Goal: Transaction & Acquisition: Purchase product/service

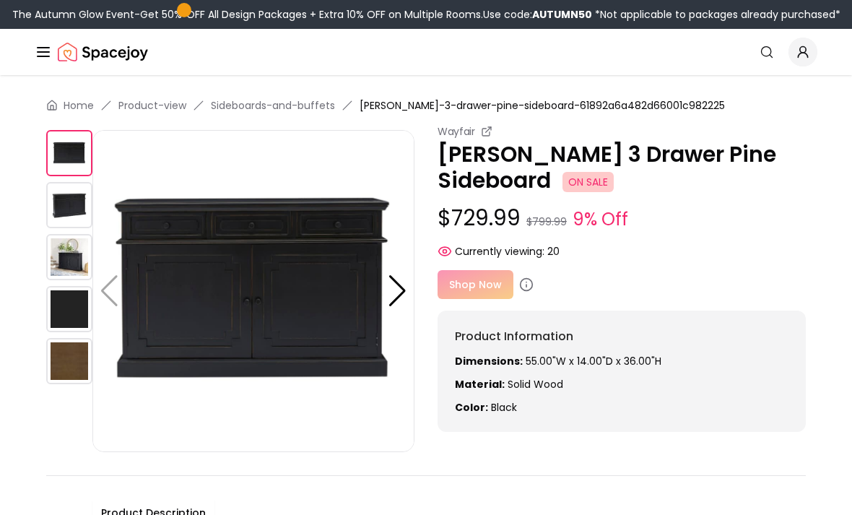
click at [527, 291] on icon at bounding box center [526, 284] width 14 height 14
click at [529, 282] on icon at bounding box center [526, 284] width 14 height 14
click at [528, 287] on icon at bounding box center [526, 284] width 14 height 14
click at [394, 292] on div at bounding box center [397, 291] width 19 height 32
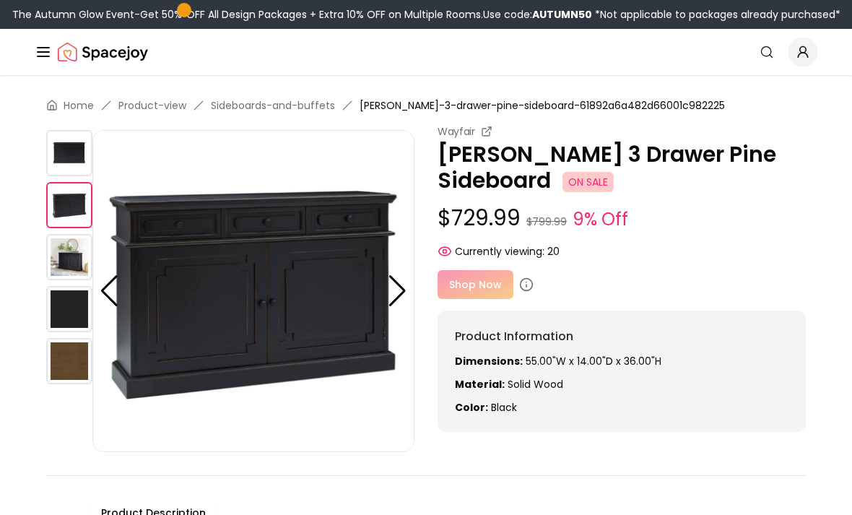
click at [405, 290] on div at bounding box center [397, 291] width 19 height 32
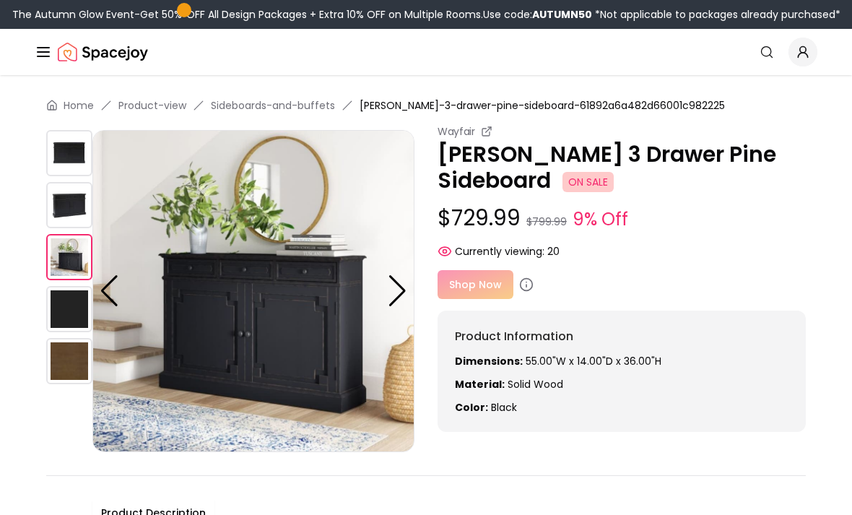
click at [398, 292] on div at bounding box center [397, 291] width 19 height 32
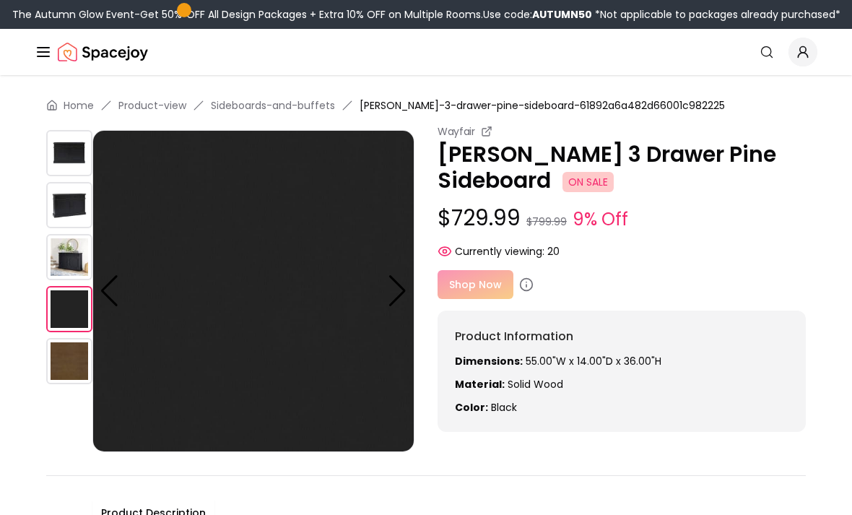
click at [403, 295] on div at bounding box center [397, 291] width 19 height 32
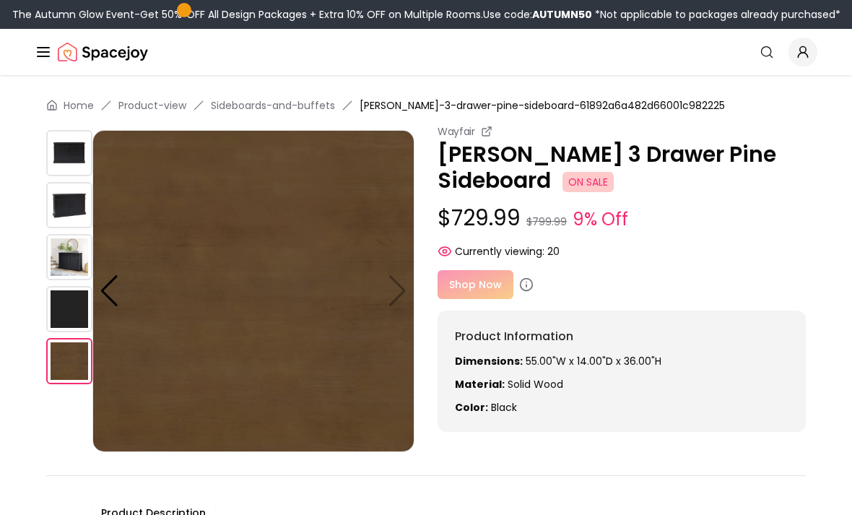
click at [407, 295] on img at bounding box center [253, 291] width 322 height 322
click at [392, 299] on img at bounding box center [253, 291] width 322 height 322
click at [116, 293] on div at bounding box center [109, 291] width 19 height 32
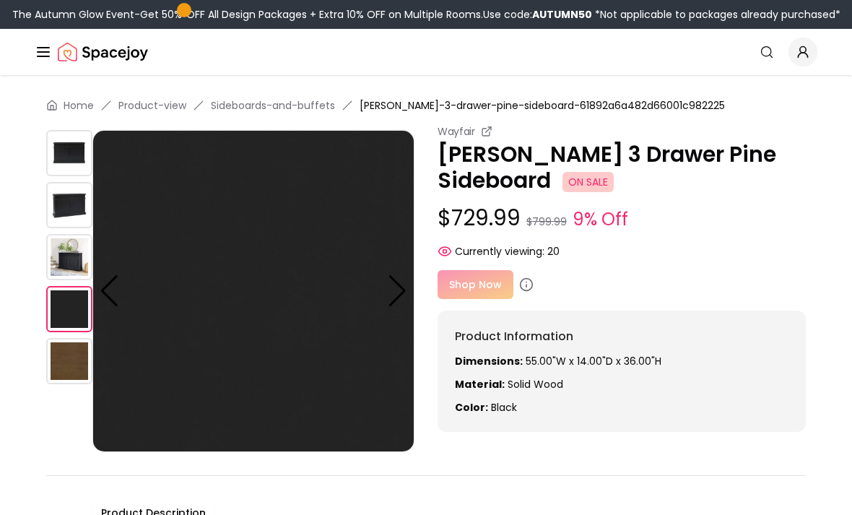
click at [103, 304] on div at bounding box center [109, 291] width 19 height 32
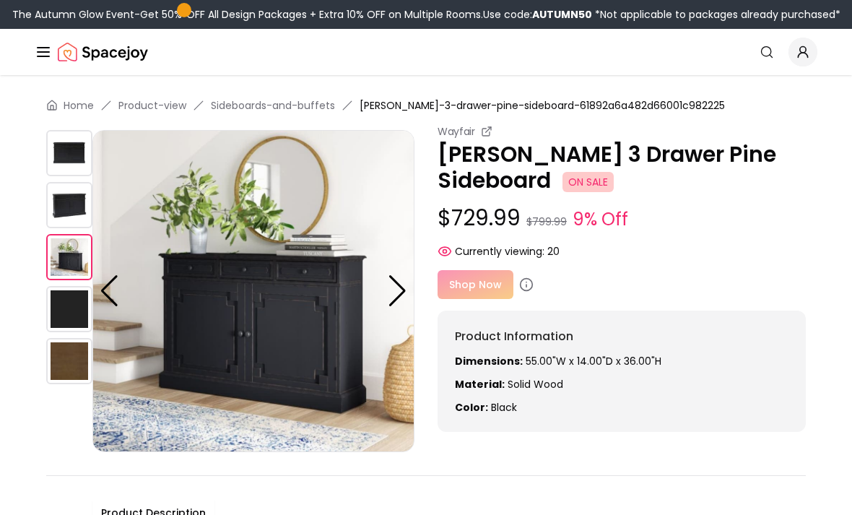
click at [111, 300] on div at bounding box center [109, 291] width 19 height 32
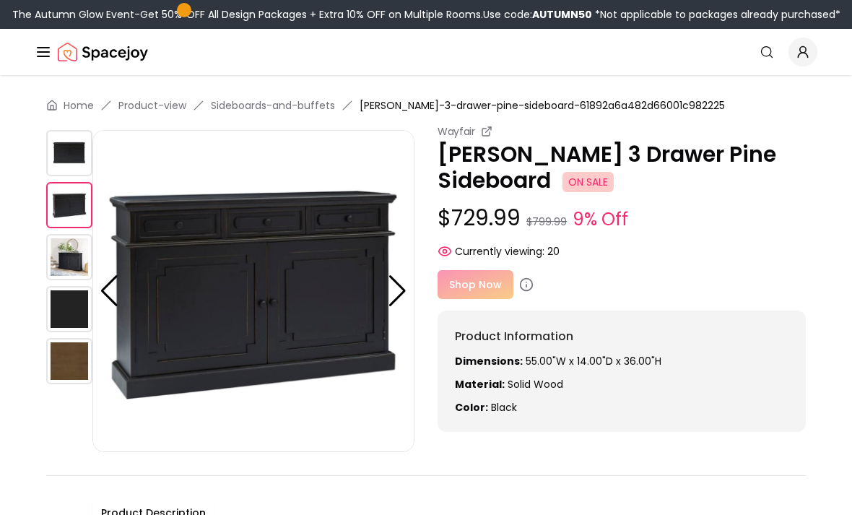
click at [104, 302] on div at bounding box center [109, 291] width 19 height 32
